Goal: Check status: Check status

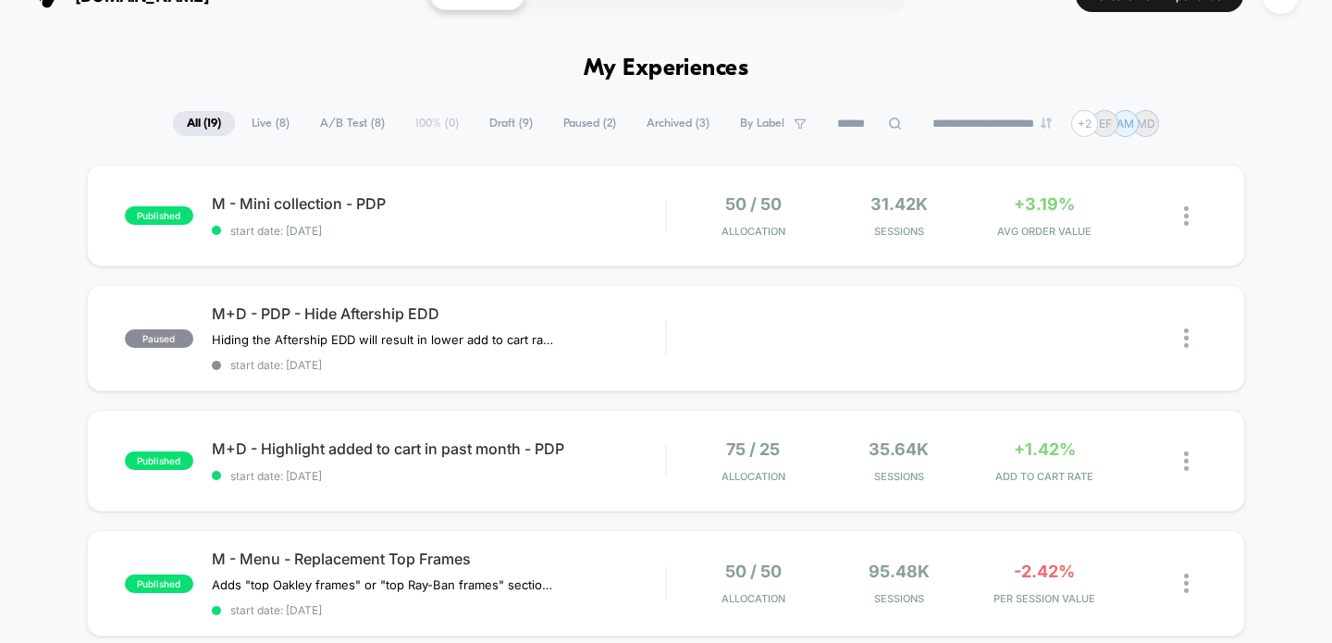
click at [266, 121] on span "Live ( 8 )" at bounding box center [271, 123] width 66 height 25
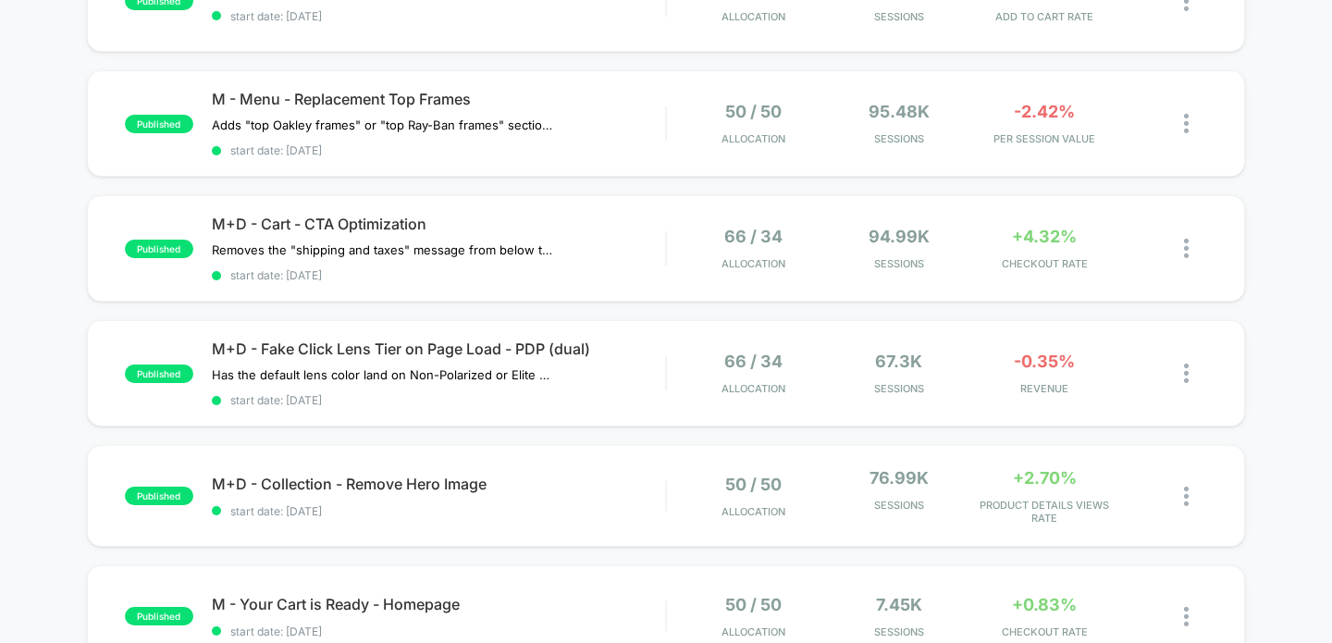
scroll to position [372, 0]
click at [407, 218] on span "M+D - Cart - CTA Optimization" at bounding box center [439, 224] width 454 height 19
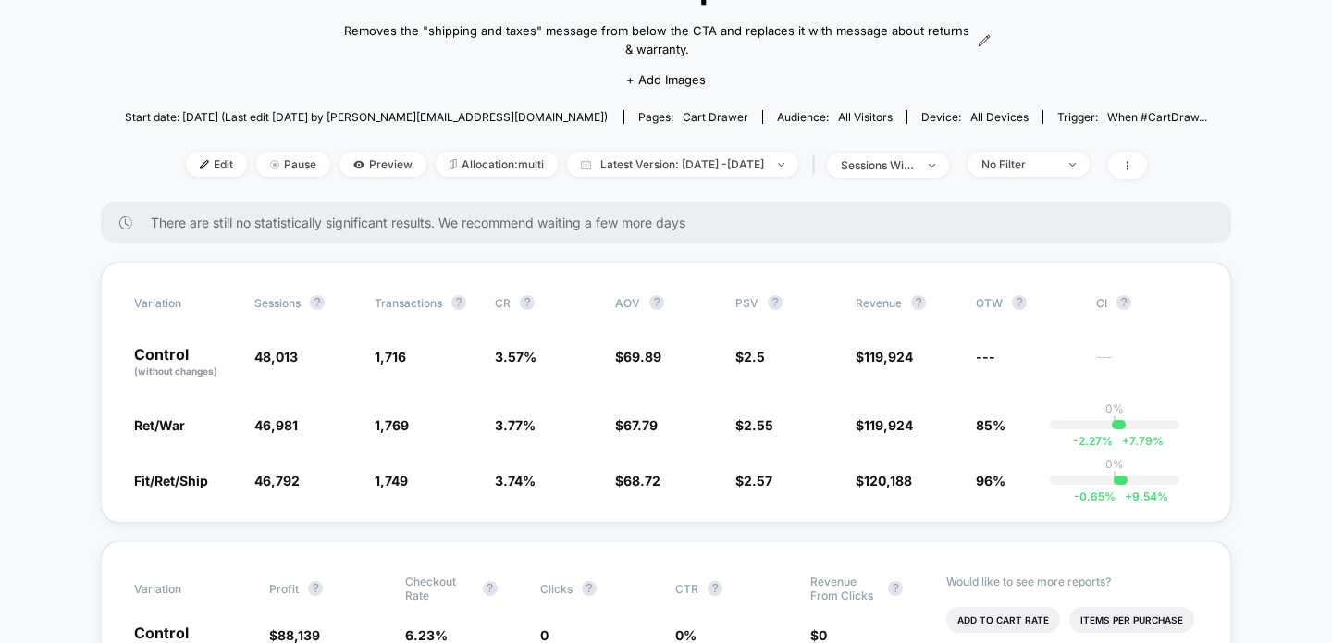
scroll to position [164, 0]
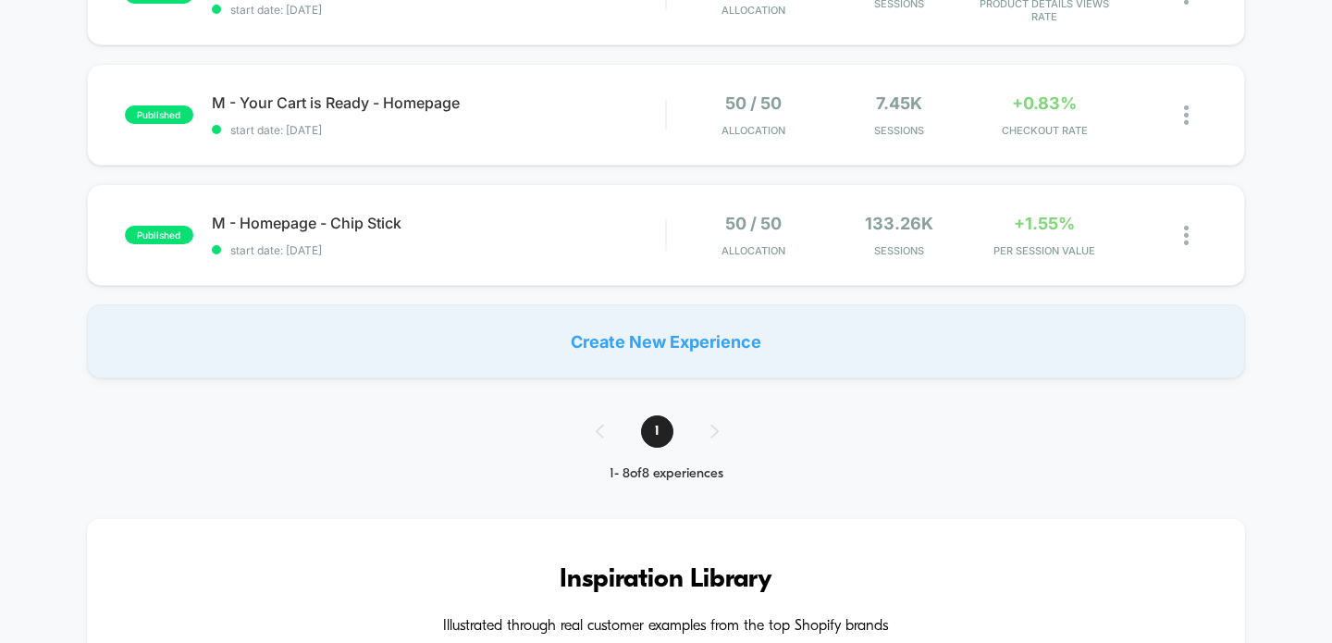
scroll to position [707, 0]
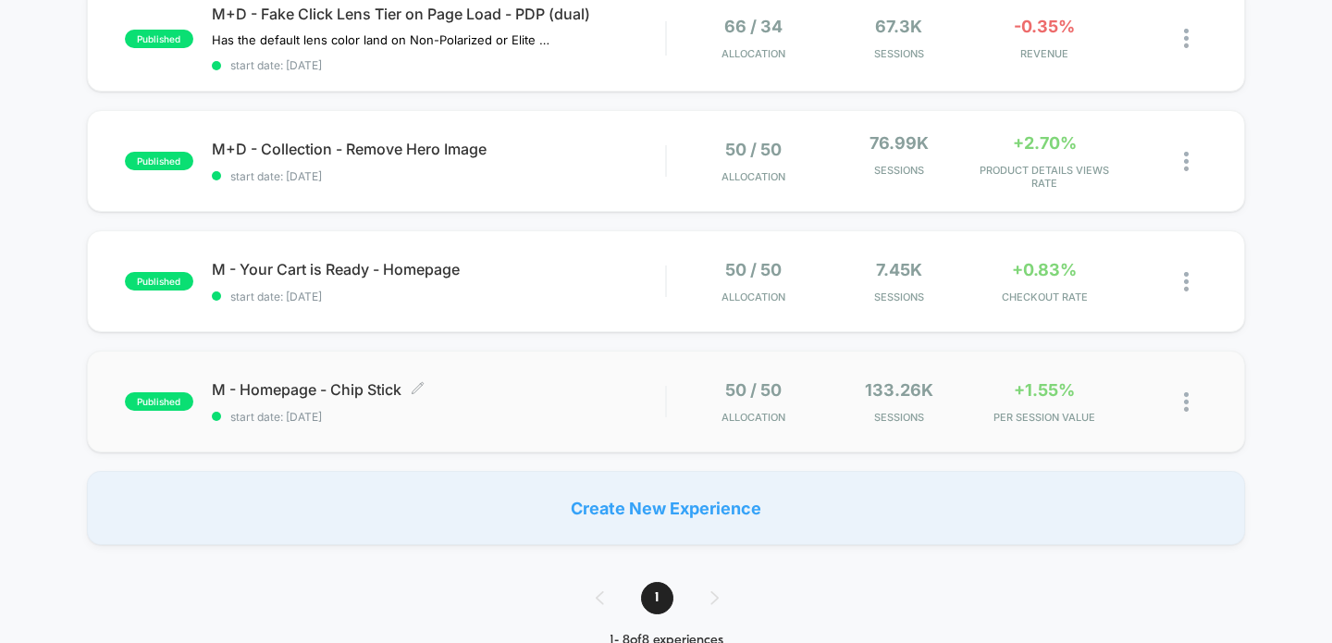
click at [348, 386] on span "M - Homepage - Chip Stick Click to edit experience details" at bounding box center [439, 389] width 454 height 19
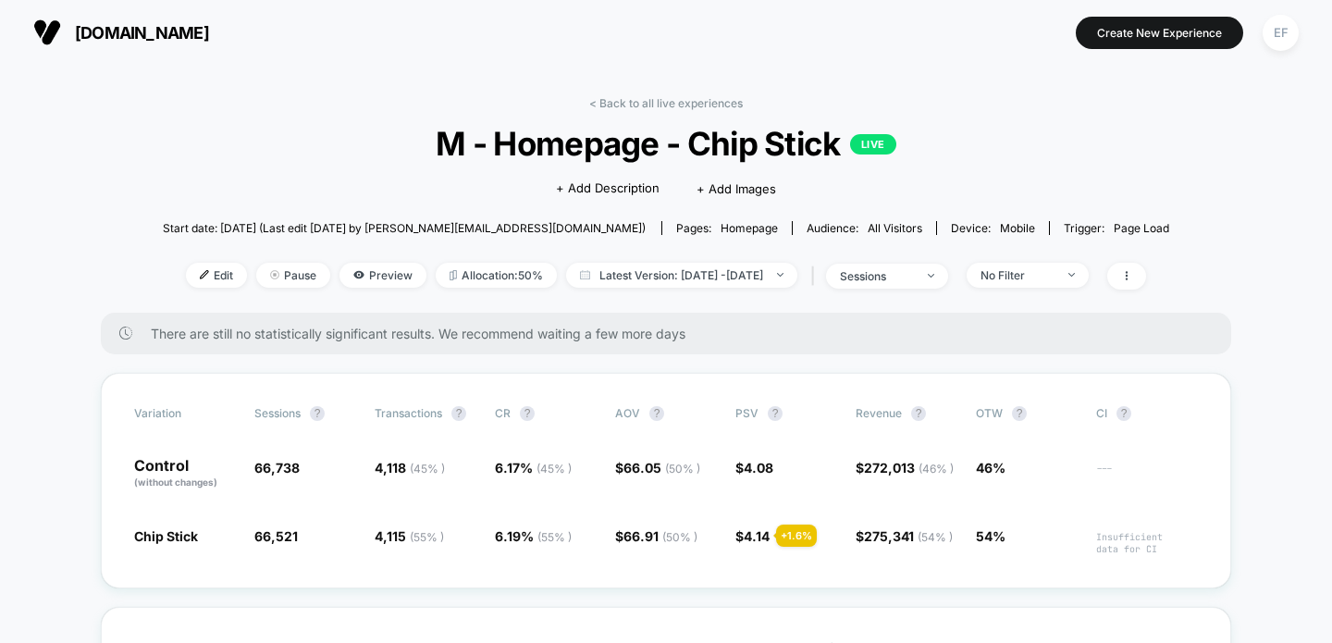
click at [236, 328] on span "There are still no statistically significant results. We recommend waiting a fe…" at bounding box center [673, 334] width 1044 height 16
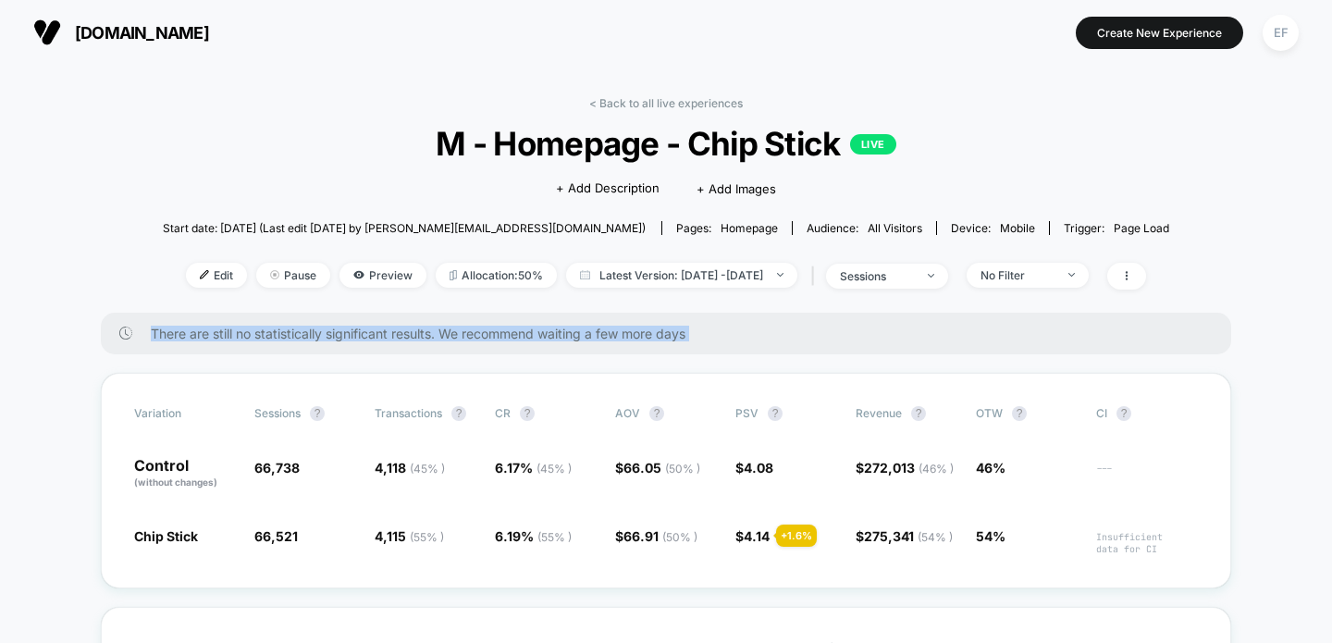
click at [236, 328] on span "There are still no statistically significant results. We recommend waiting a fe…" at bounding box center [673, 334] width 1044 height 16
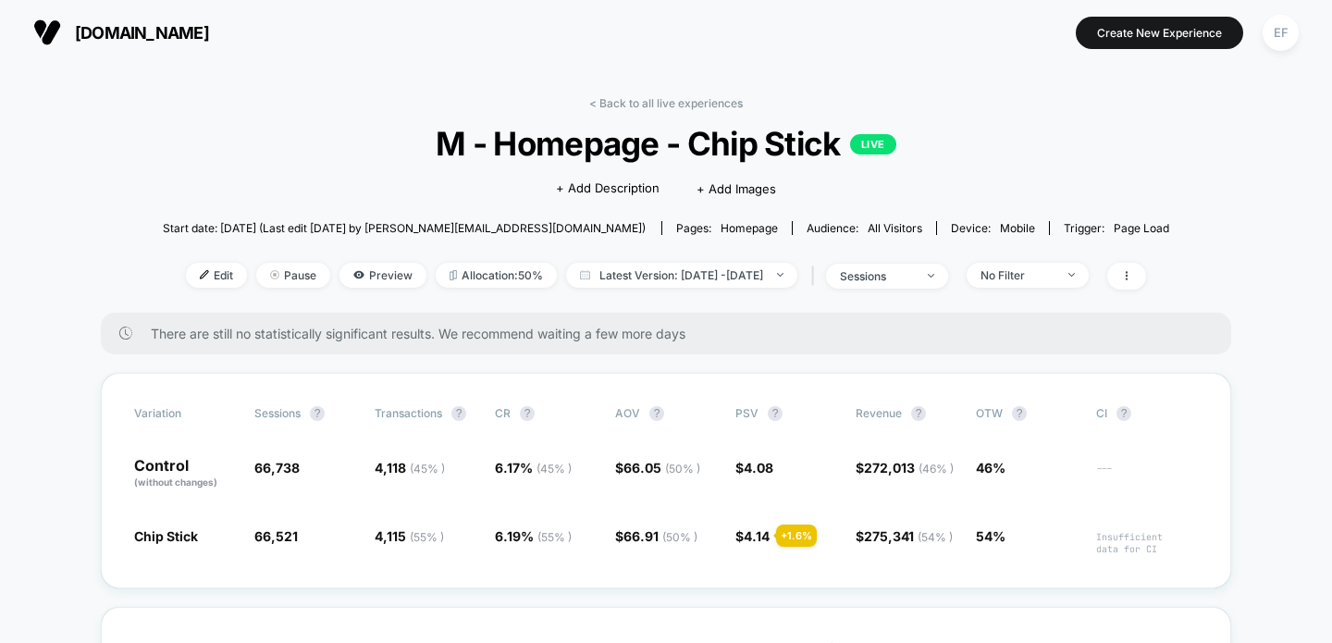
click at [236, 328] on span "There are still no statistically significant results. We recommend waiting a fe…" at bounding box center [673, 334] width 1044 height 16
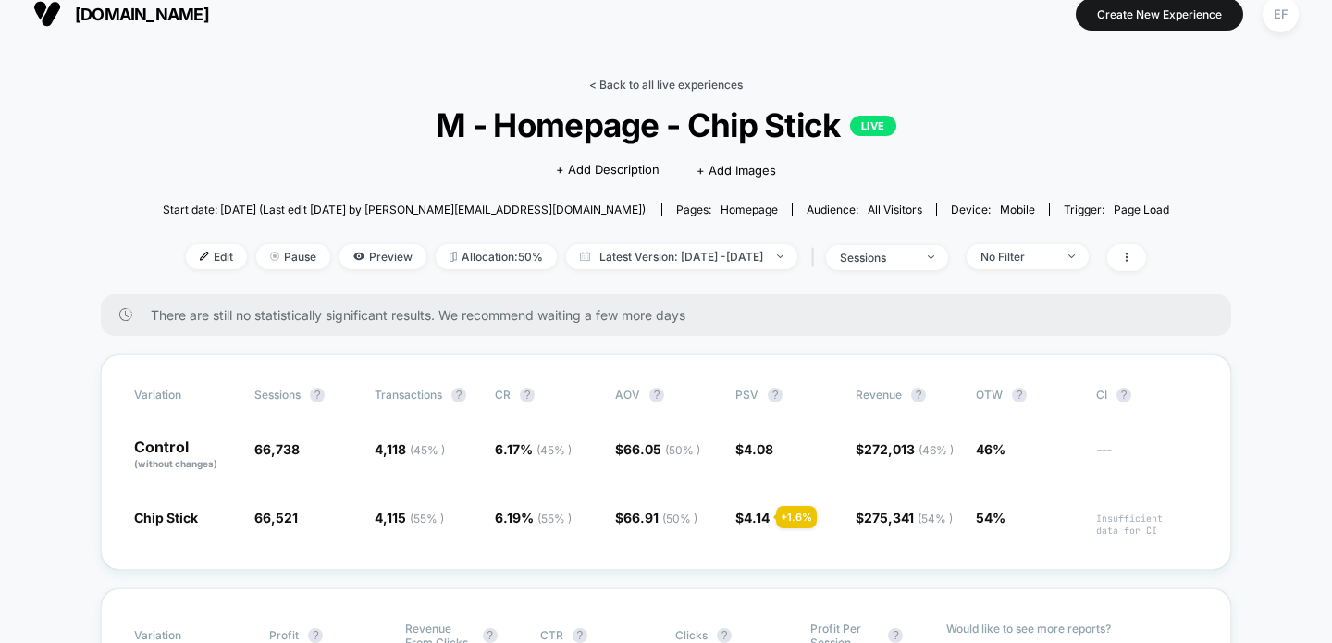
scroll to position [22, 0]
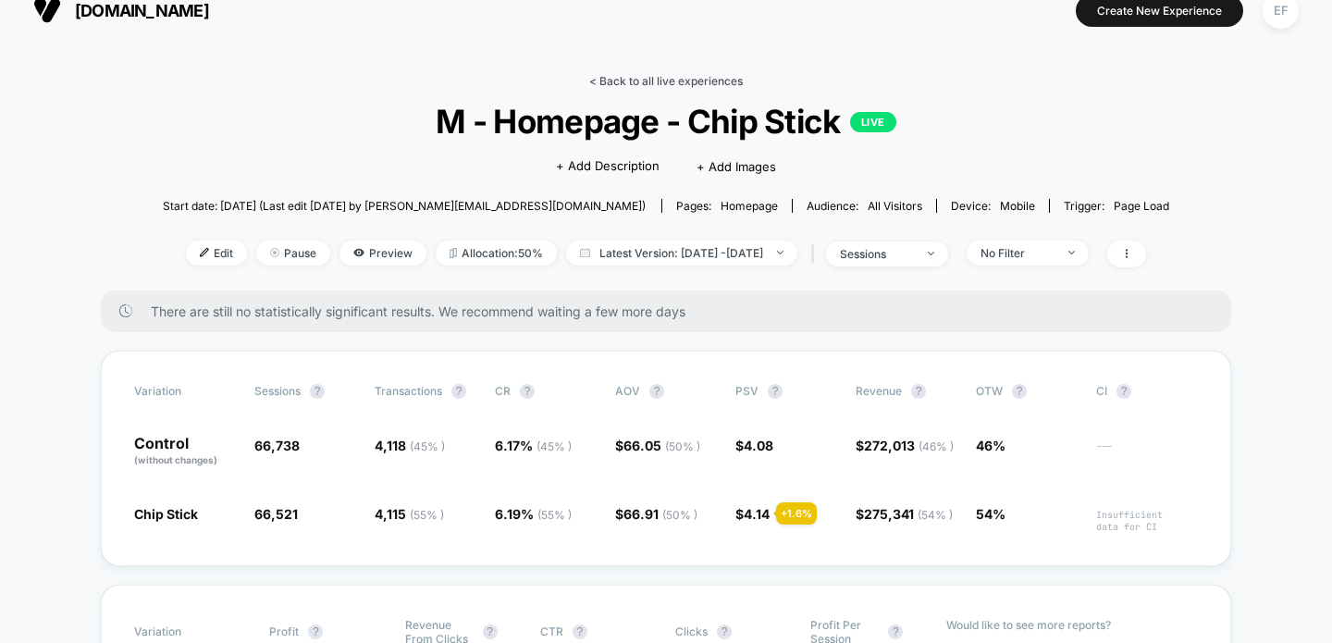
click at [642, 82] on link "< Back to all live experiences" at bounding box center [666, 81] width 154 height 14
